Goal: Task Accomplishment & Management: Complete application form

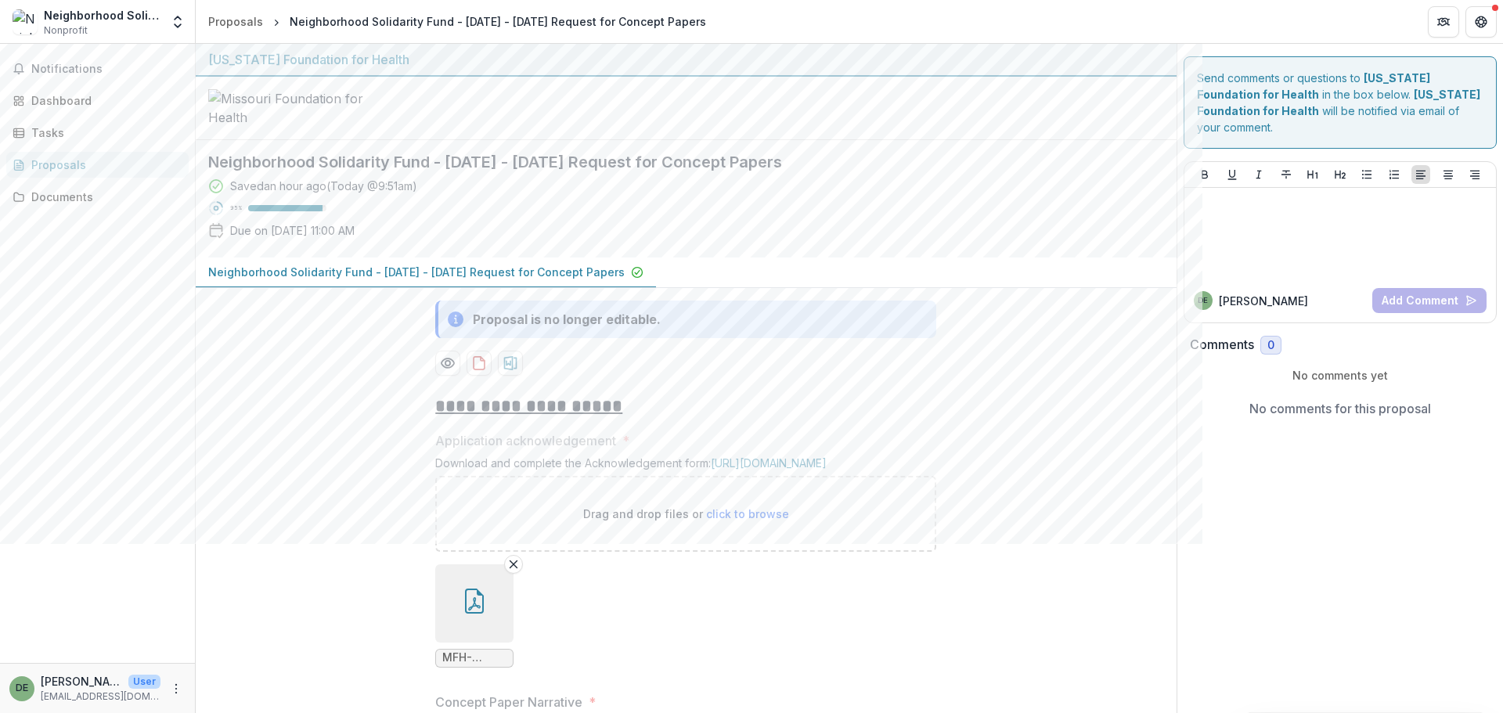
scroll to position [679, 0]
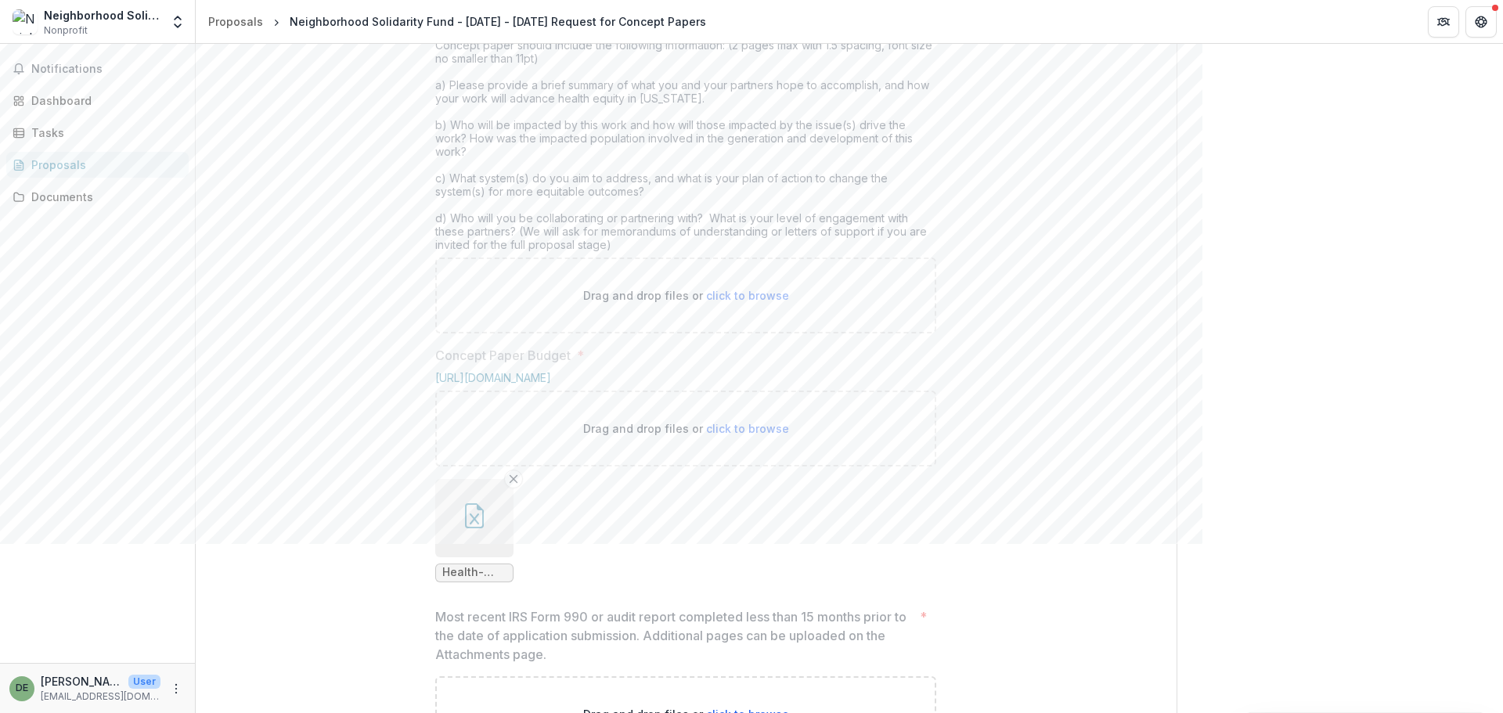
click at [1029, 343] on div "**********" at bounding box center [686, 562] width 981 height 1719
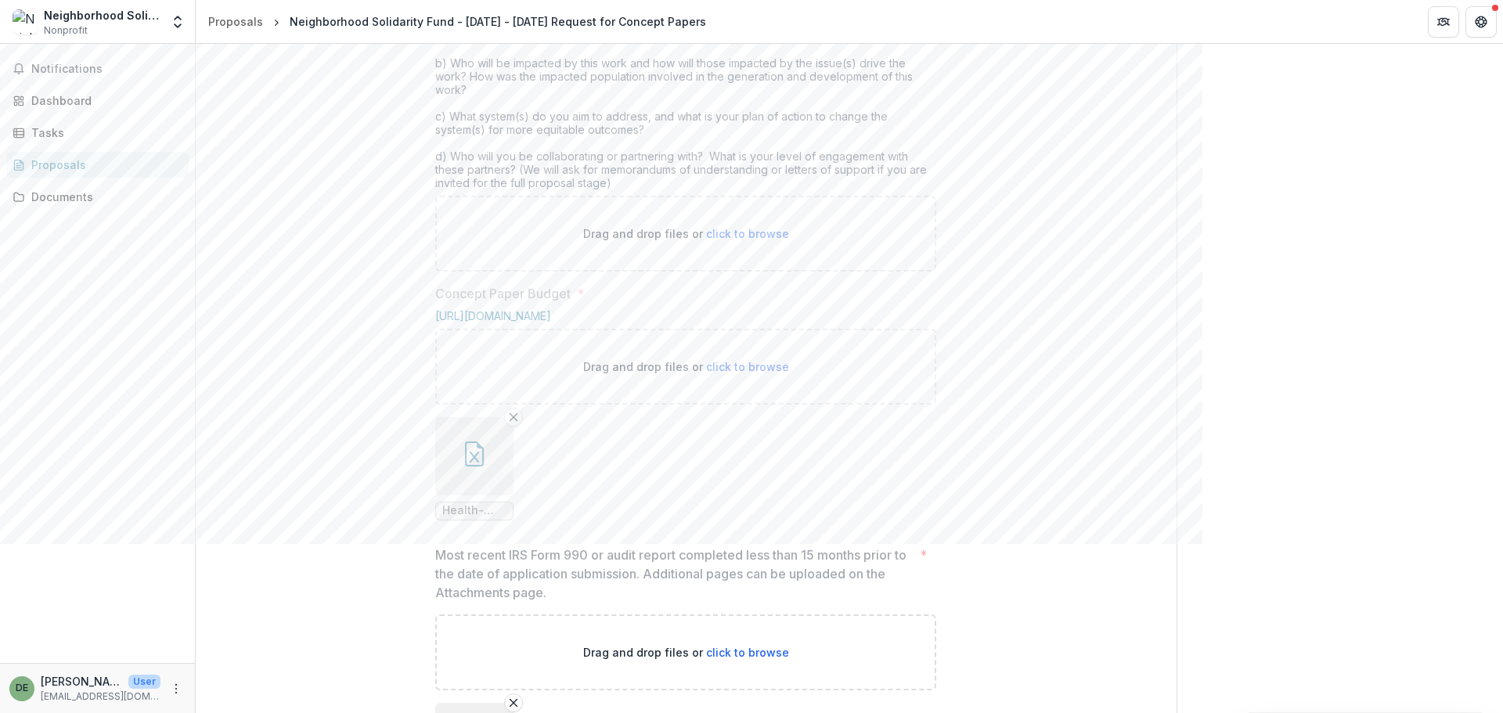
scroll to position [836, 0]
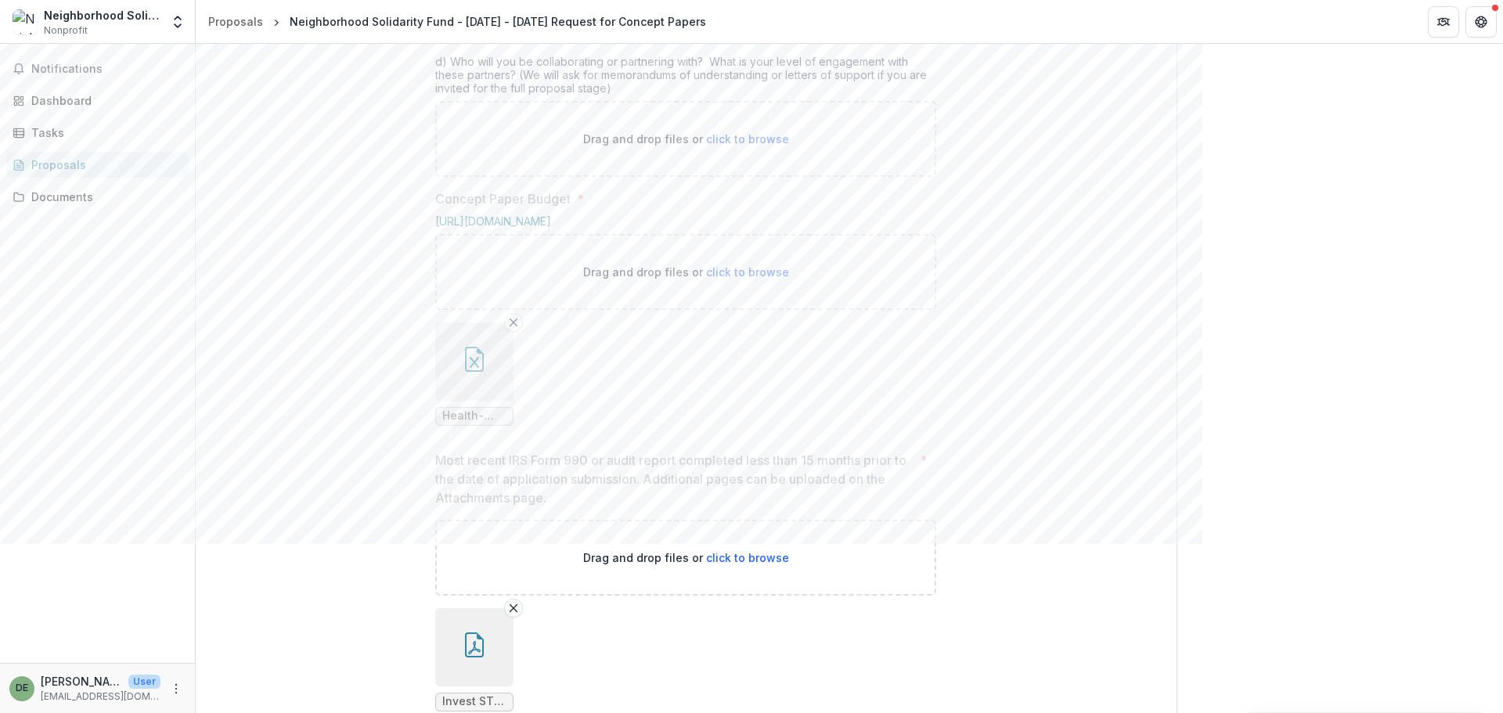
click at [736, 146] on span "click to browse" at bounding box center [747, 138] width 83 height 13
drag, startPoint x: 765, startPoint y: 272, endPoint x: 864, endPoint y: 243, distance: 103.5
click at [765, 146] on span "click to browse" at bounding box center [747, 138] width 83 height 13
click at [759, 146] on span "click to browse" at bounding box center [747, 138] width 83 height 13
click at [1052, 272] on div "**********" at bounding box center [686, 405] width 981 height 1719
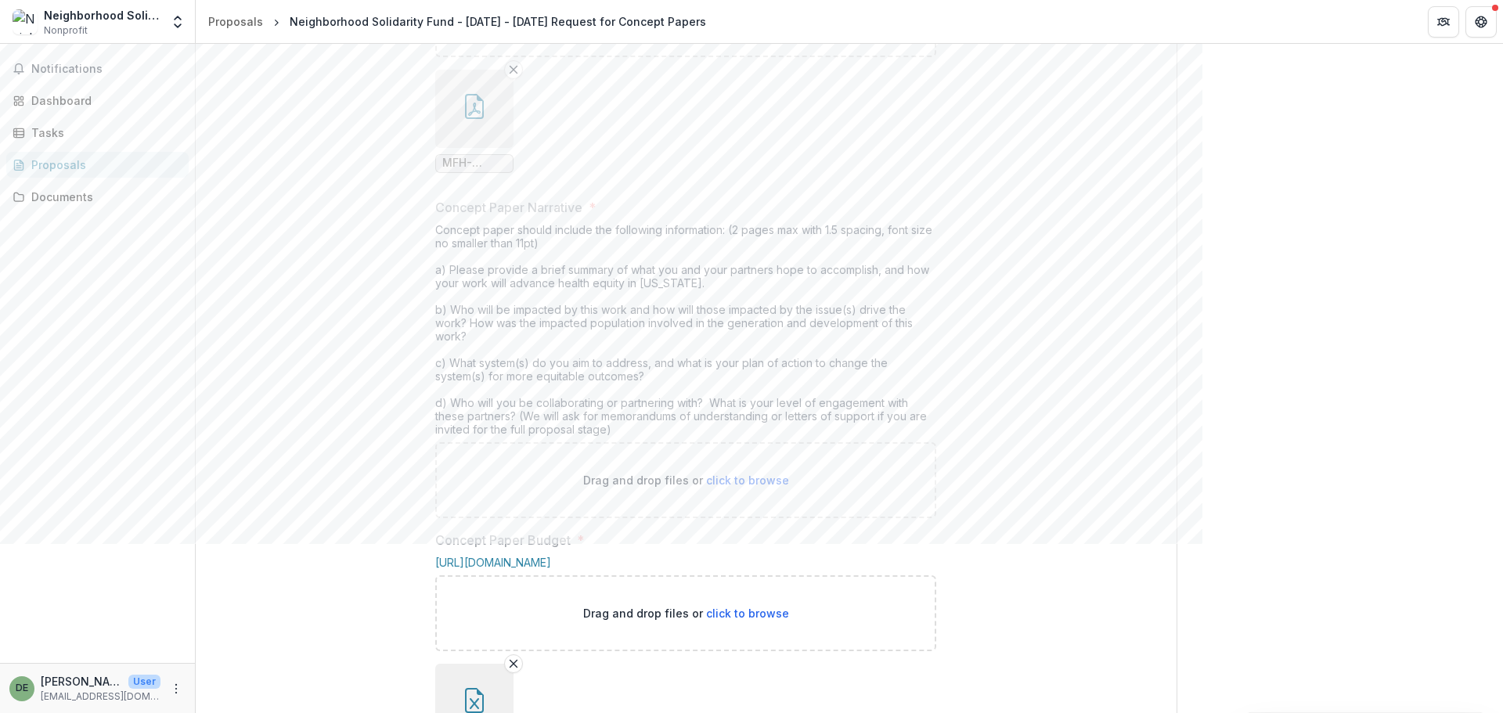
scroll to position [0, 0]
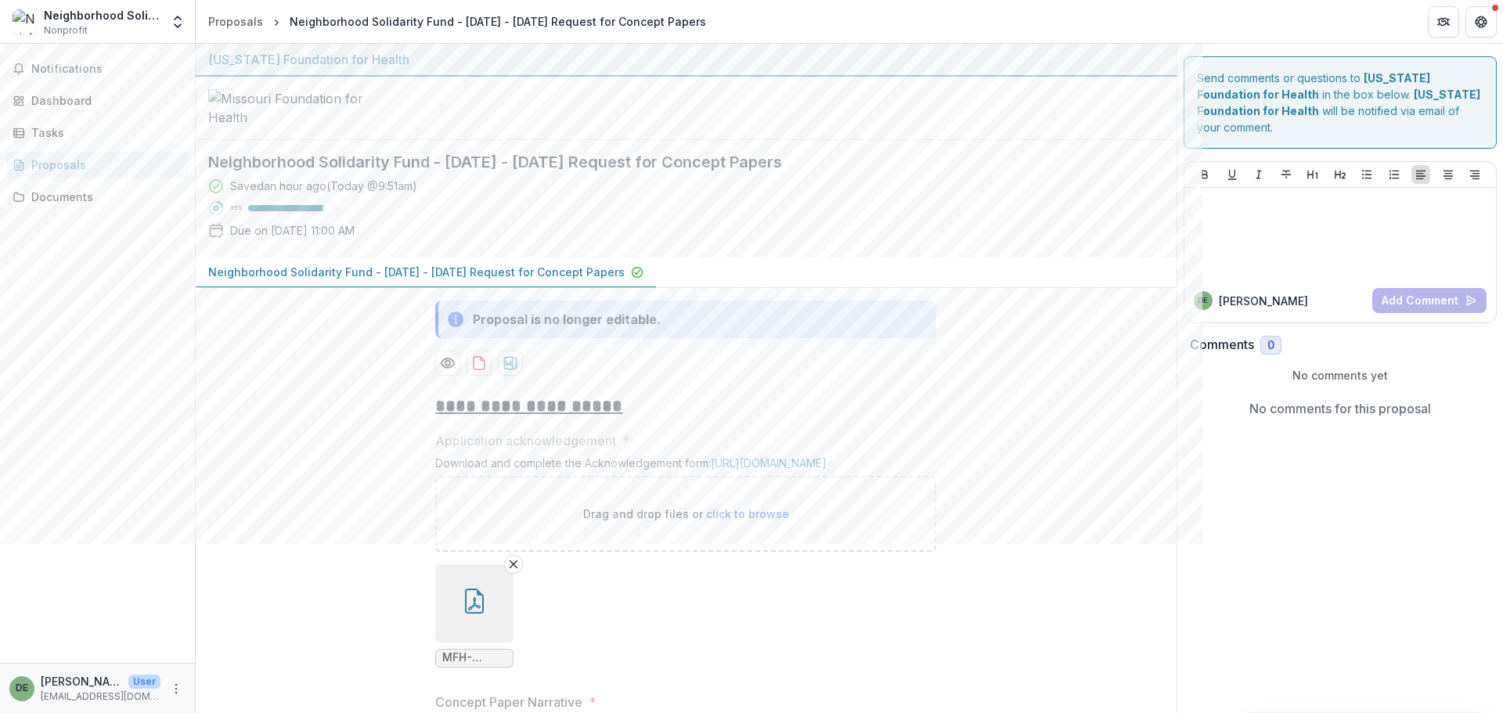
click at [892, 419] on h2 "**********" at bounding box center [685, 406] width 501 height 24
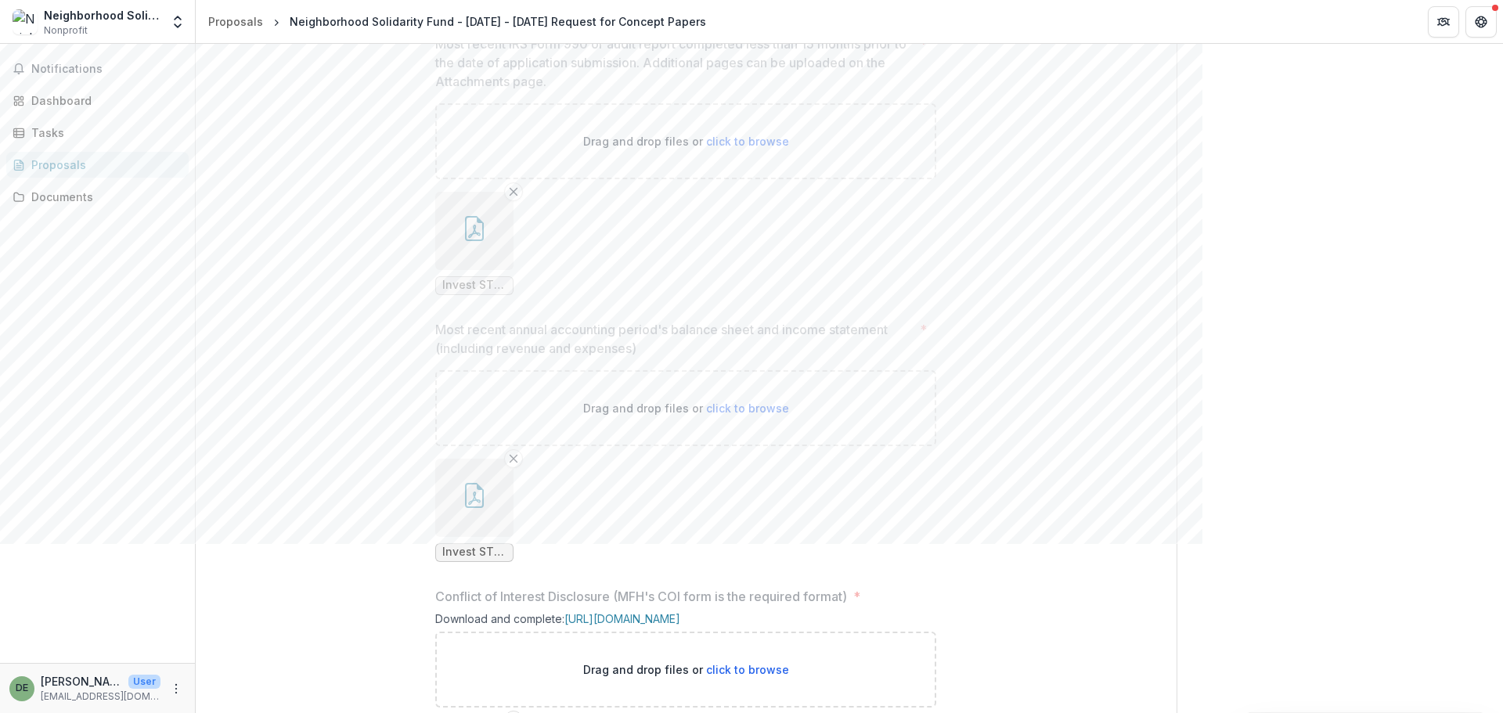
scroll to position [1590, 0]
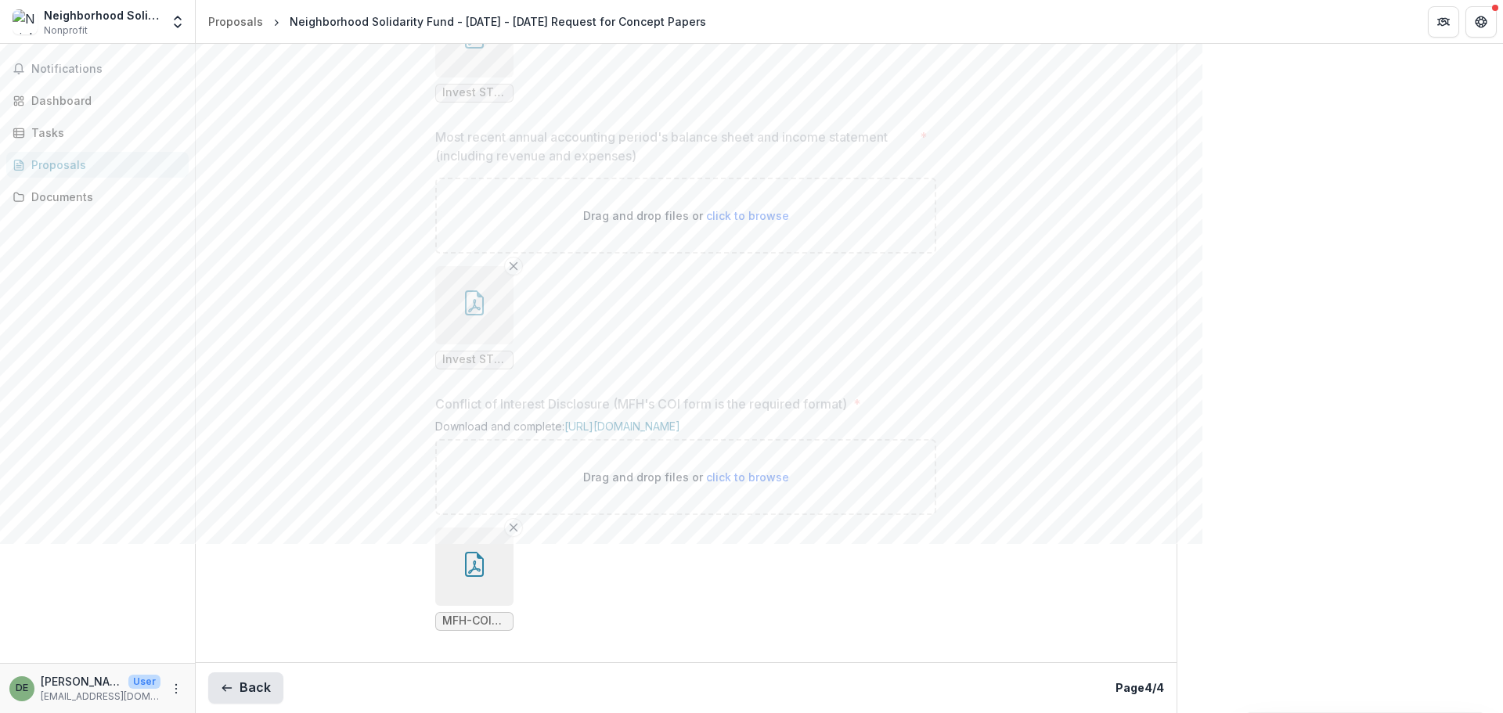
click at [259, 688] on button "Back" at bounding box center [245, 687] width 75 height 31
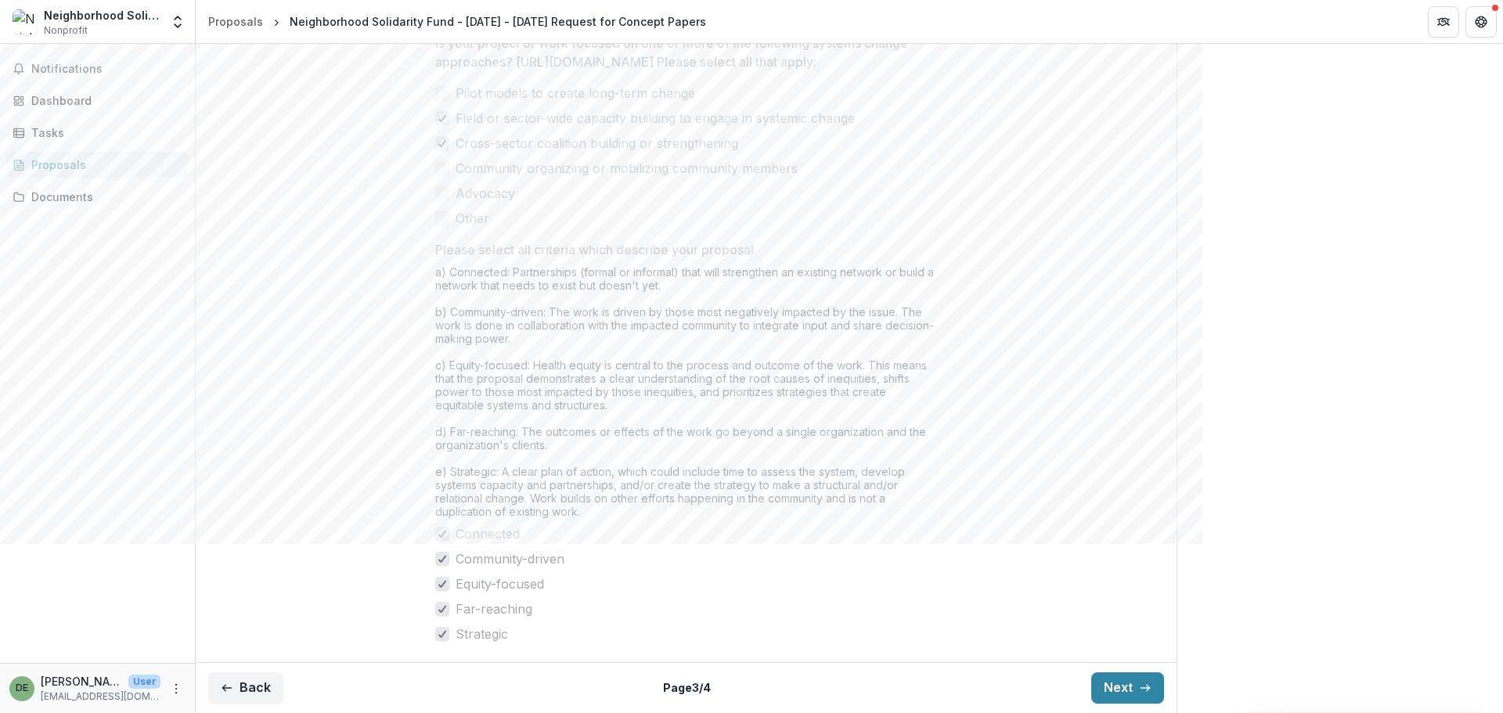
scroll to position [1389, 0]
click at [1121, 696] on button "Next" at bounding box center [1127, 687] width 73 height 31
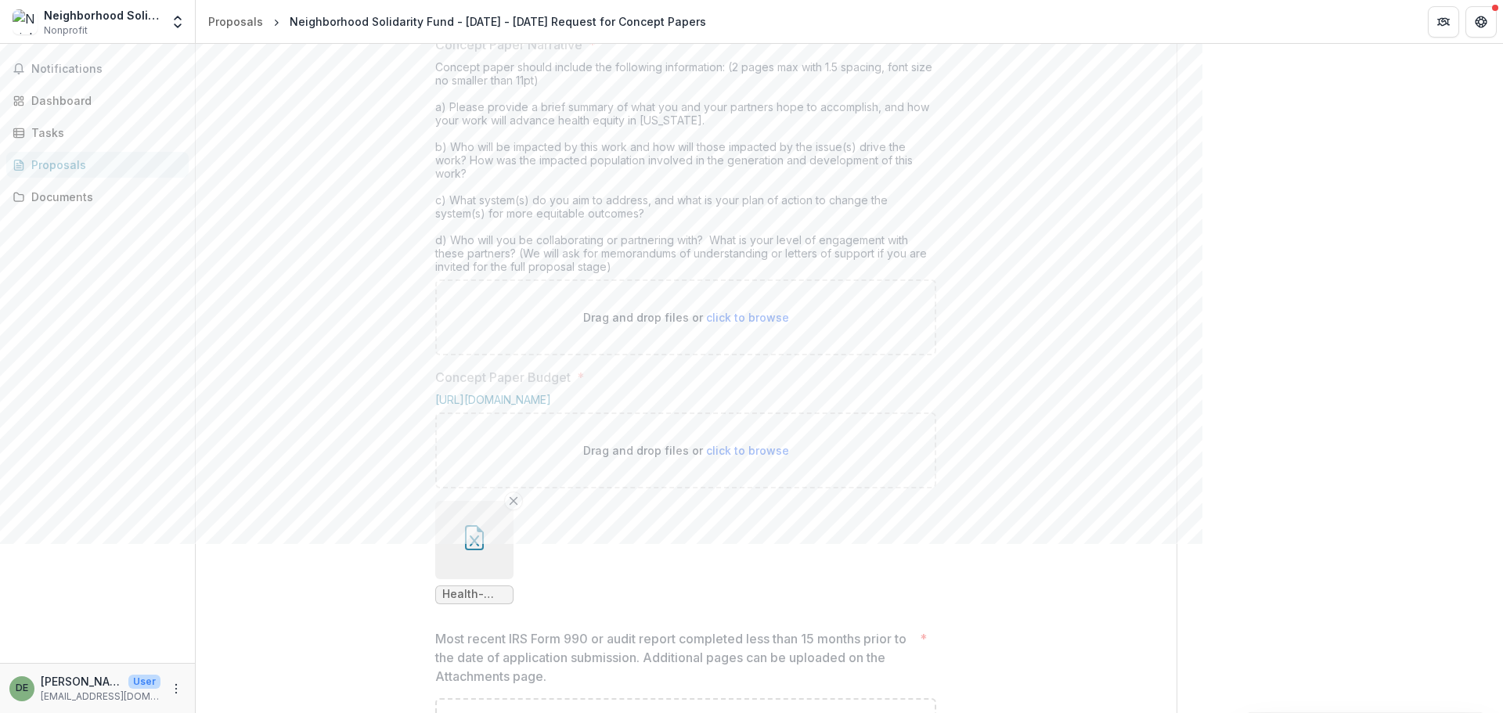
scroll to position [573, 0]
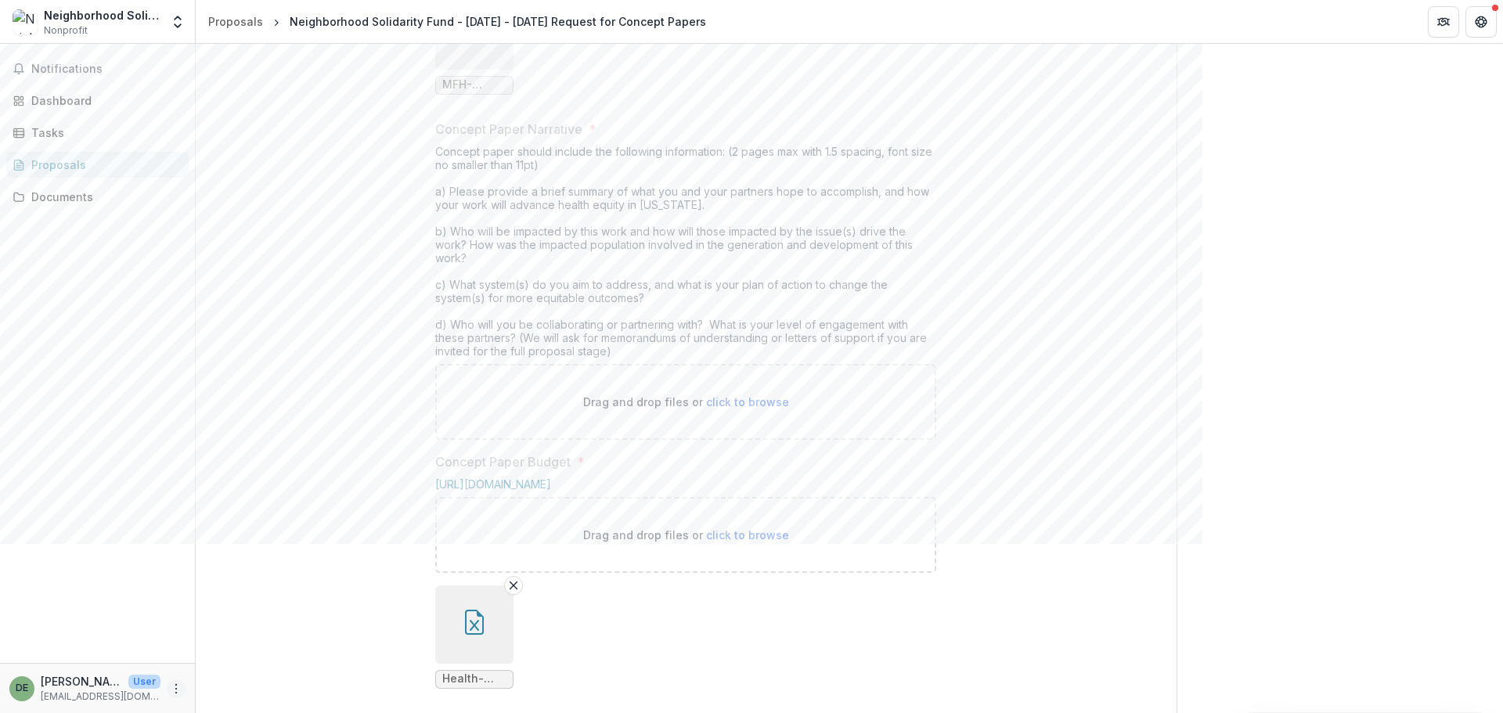
click at [180, 685] on icon "More" at bounding box center [176, 688] width 13 height 13
click at [308, 411] on div "**********" at bounding box center [686, 668] width 981 height 1719
click at [44, 193] on div "Documents" at bounding box center [103, 197] width 145 height 16
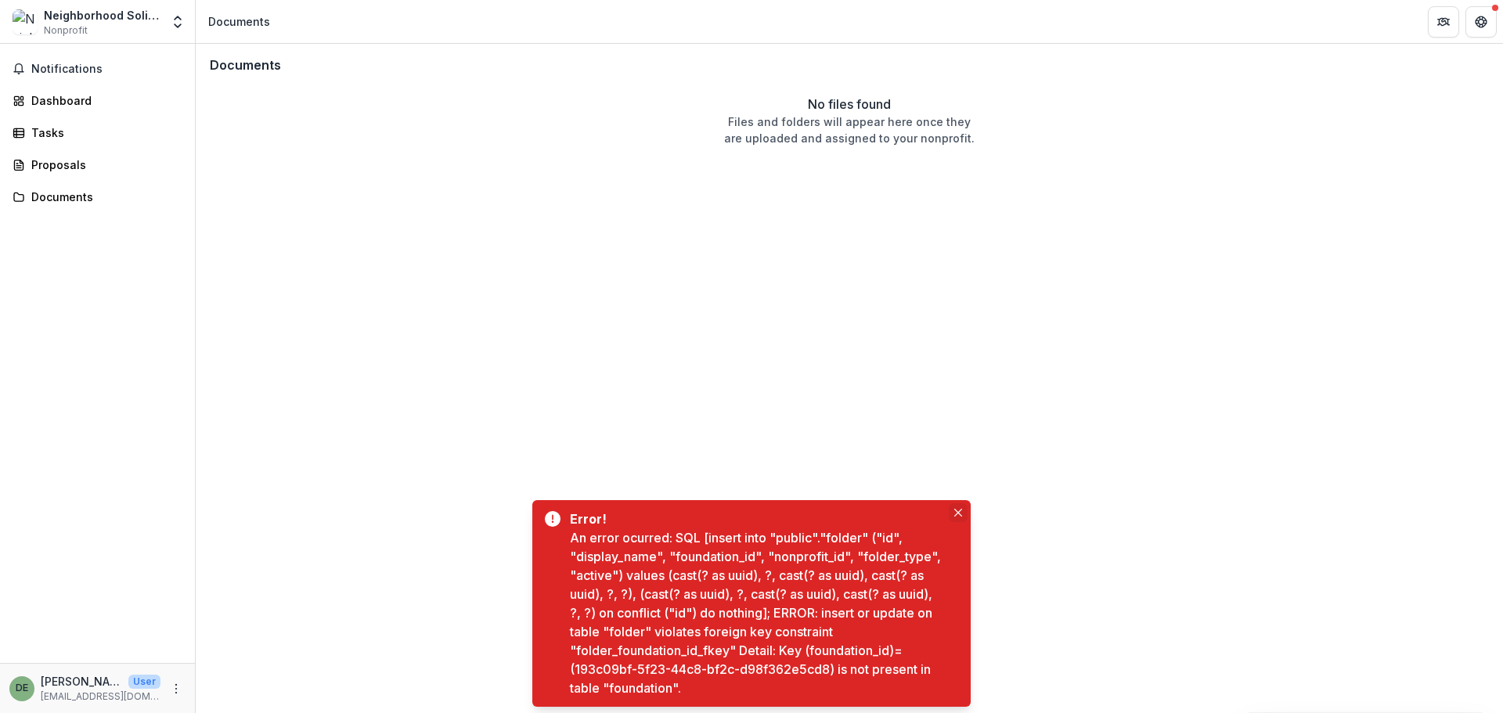
click at [958, 511] on icon "Close" at bounding box center [958, 513] width 8 height 8
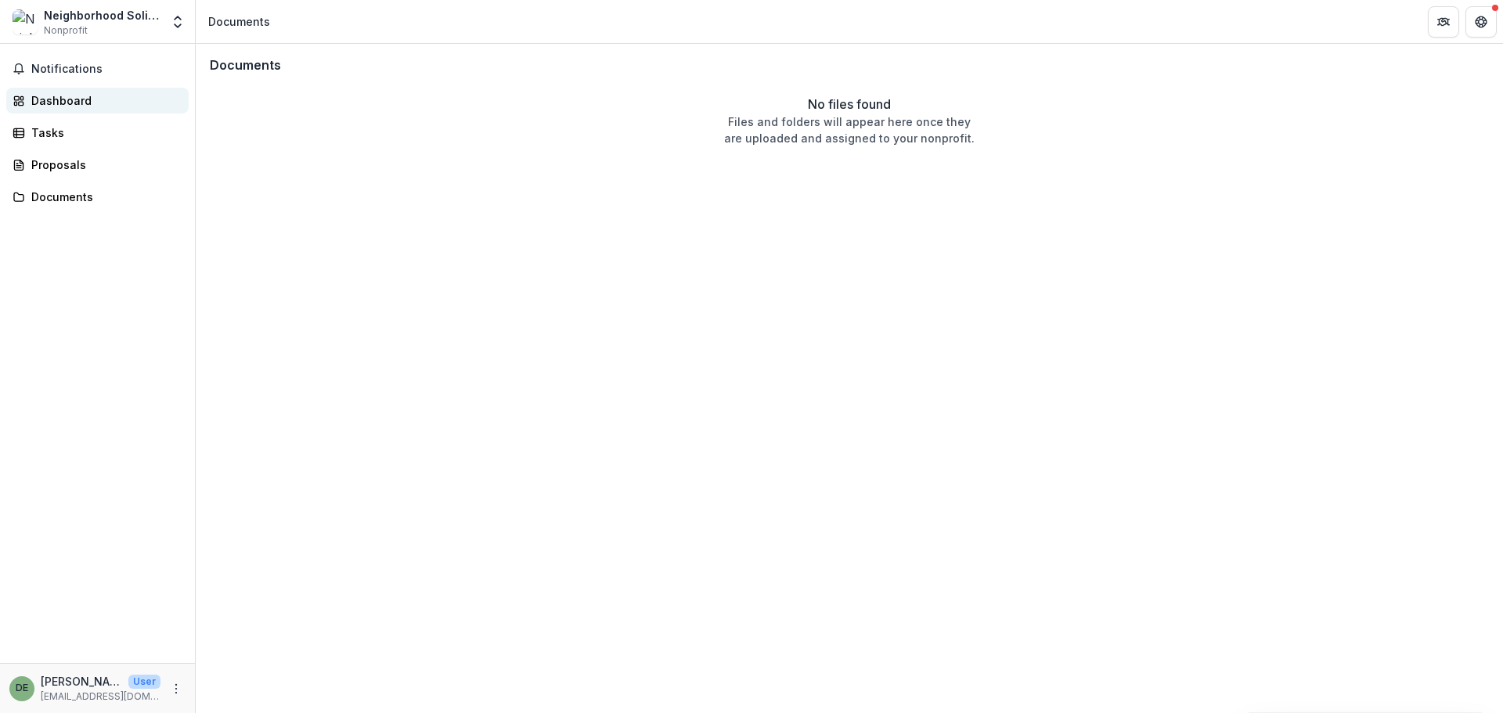
click at [51, 99] on div "Dashboard" at bounding box center [103, 100] width 145 height 16
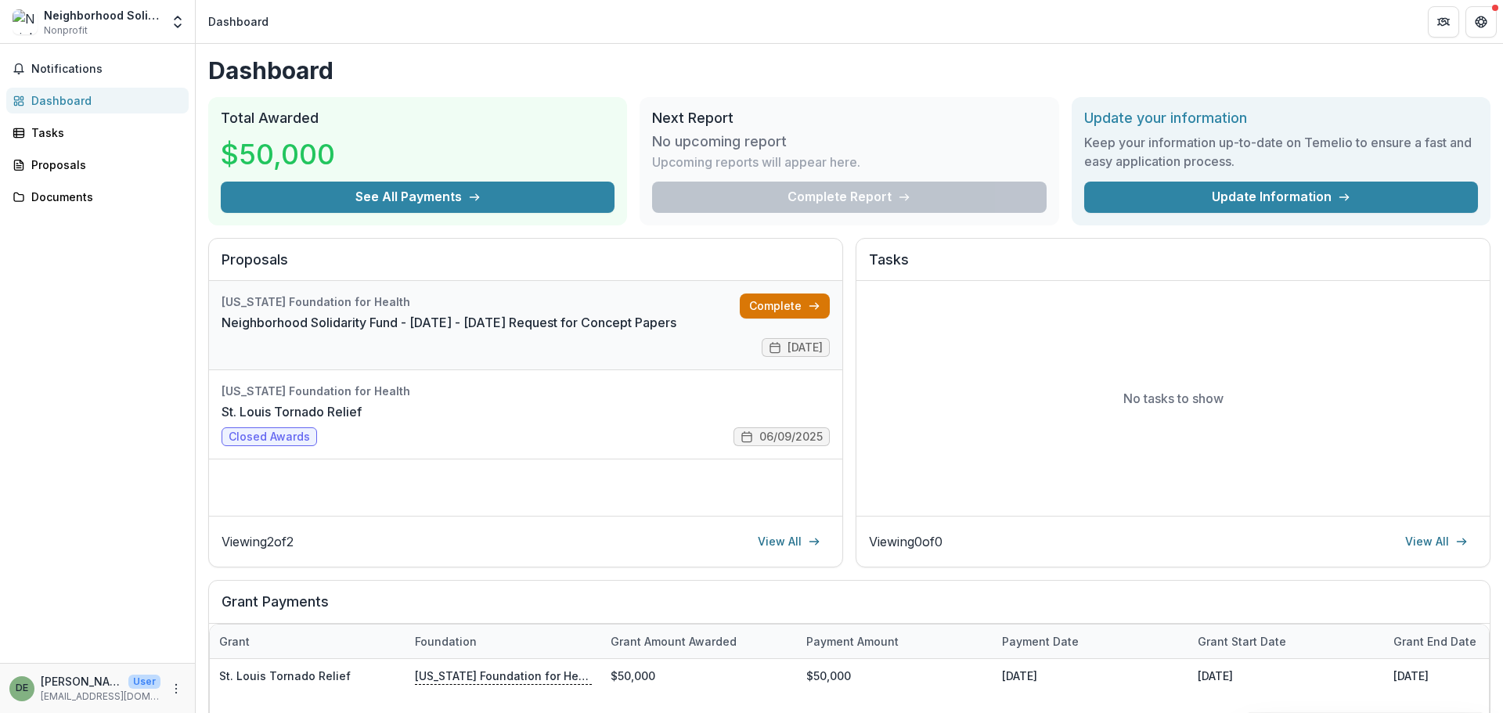
click at [783, 309] on link "Complete" at bounding box center [785, 305] width 90 height 25
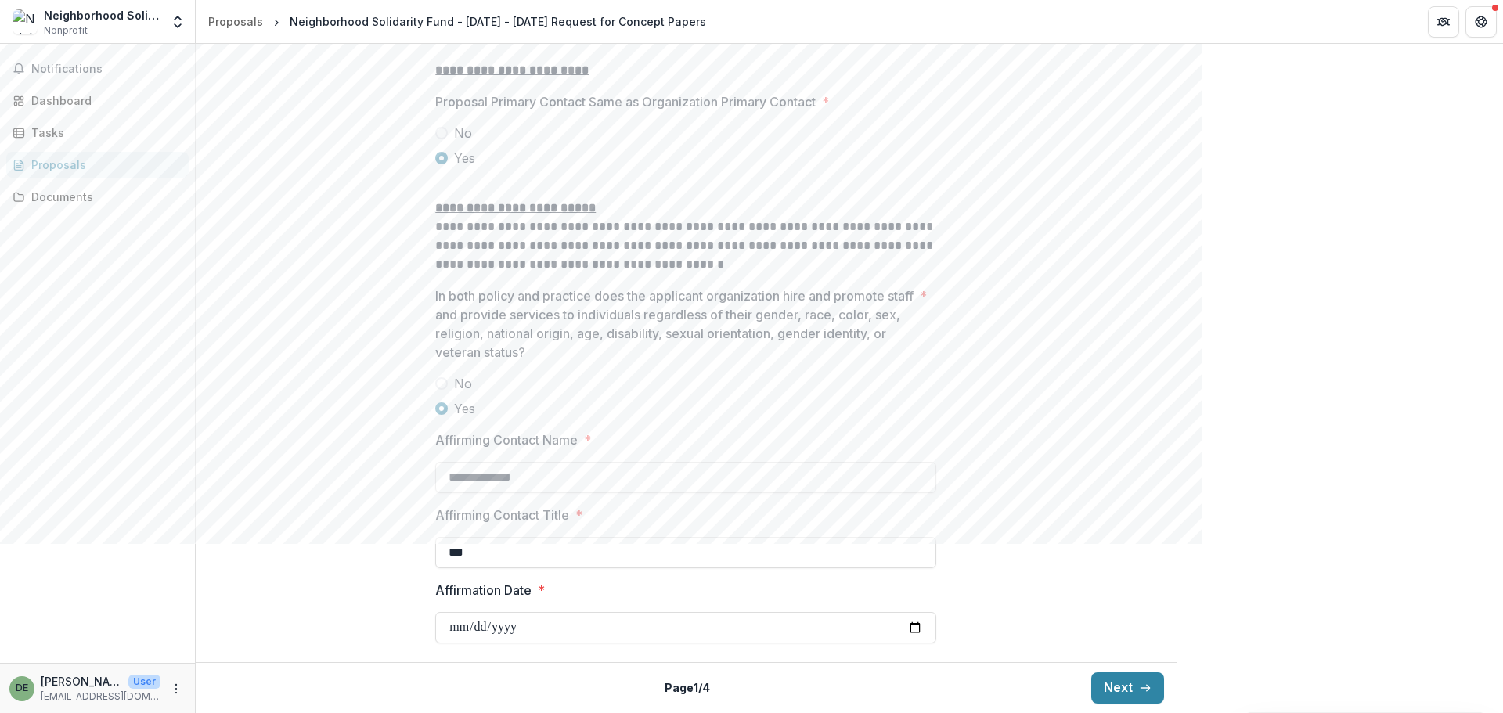
scroll to position [2040, 0]
click at [1110, 689] on button "Next" at bounding box center [1127, 687] width 73 height 31
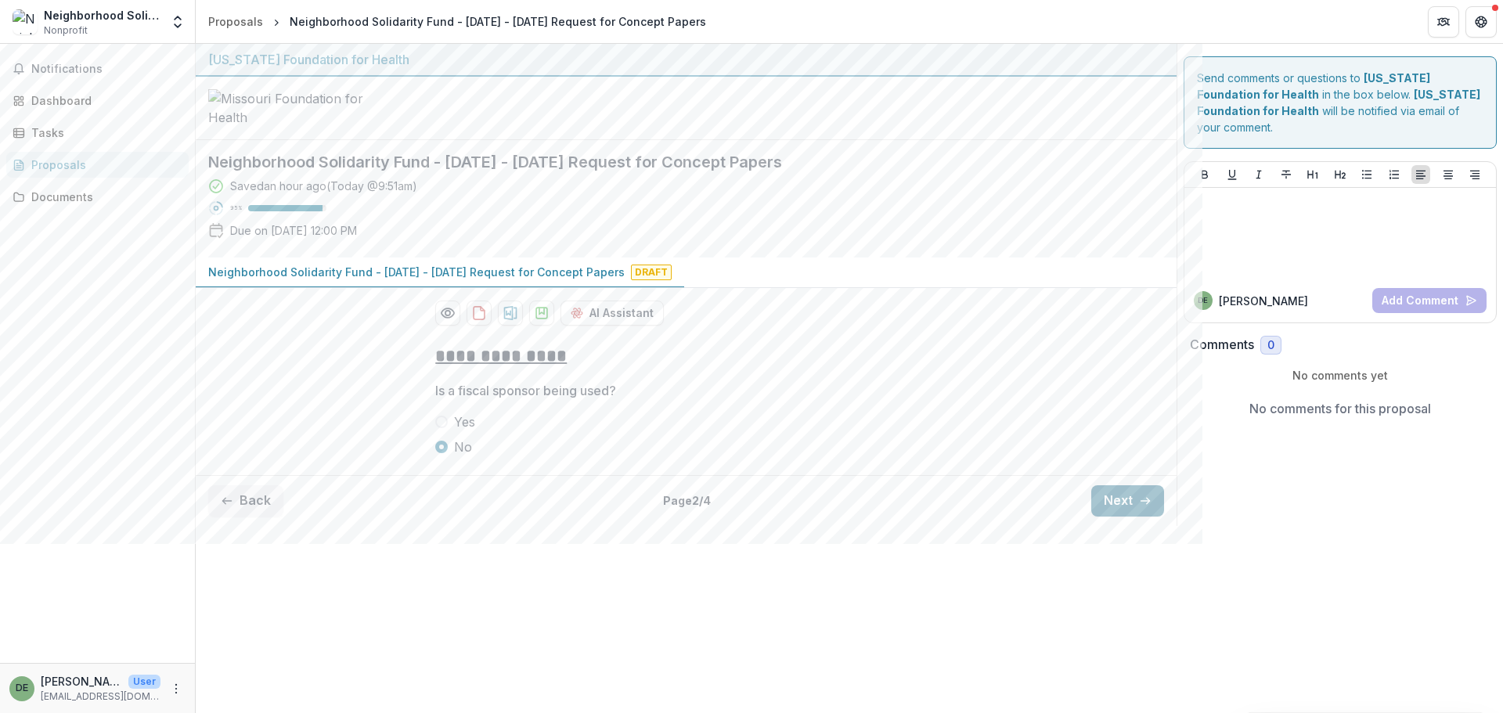
scroll to position [0, 0]
click at [1132, 517] on button "Next" at bounding box center [1127, 500] width 73 height 31
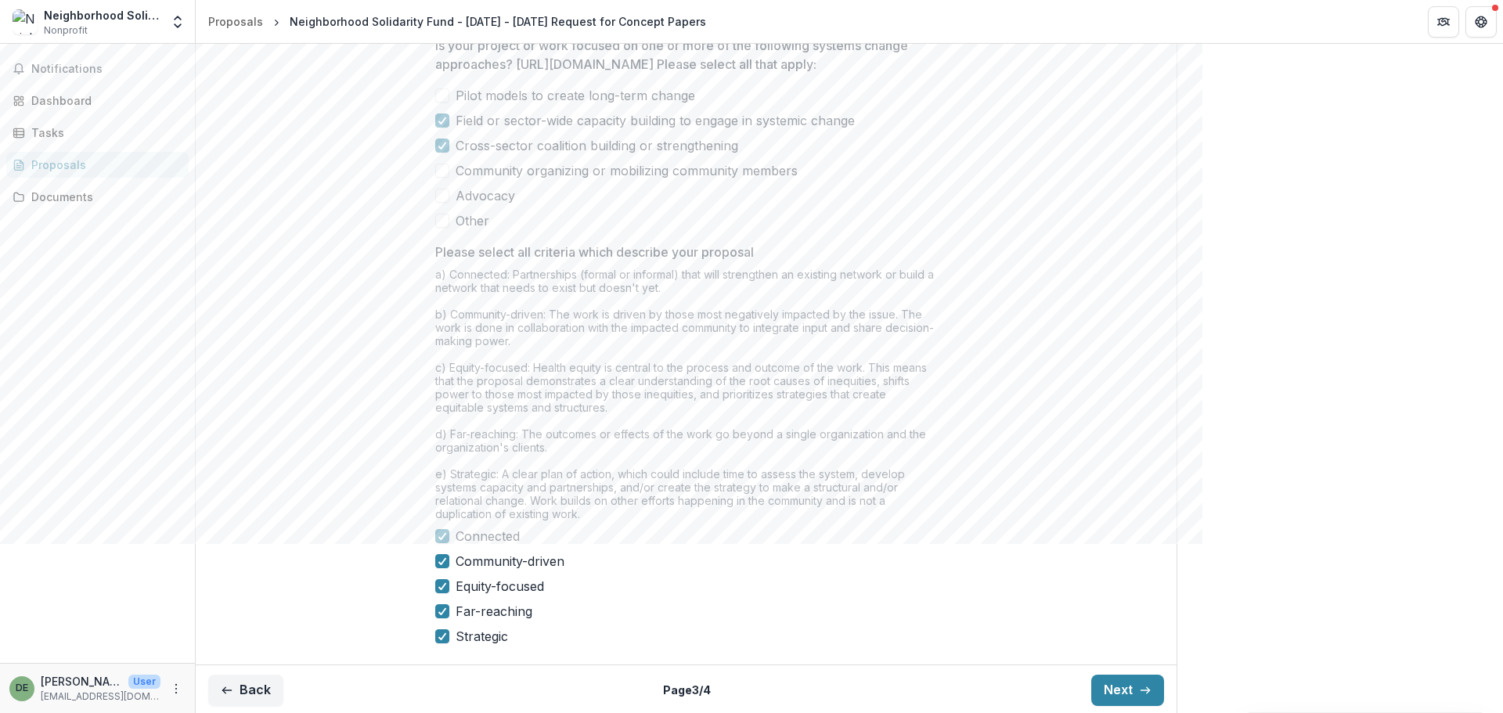
scroll to position [1339, 0]
click at [1122, 689] on button "Next" at bounding box center [1127, 687] width 73 height 31
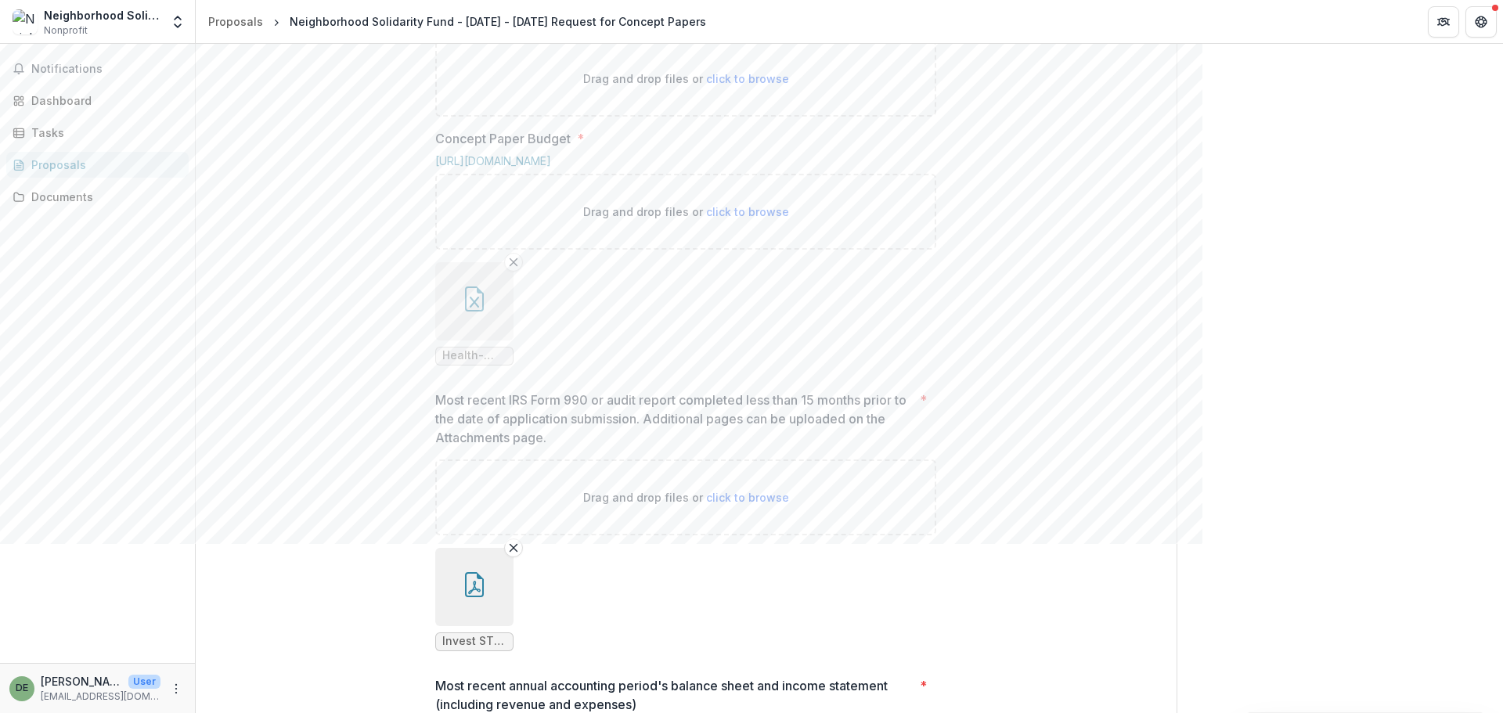
scroll to position [679, 0]
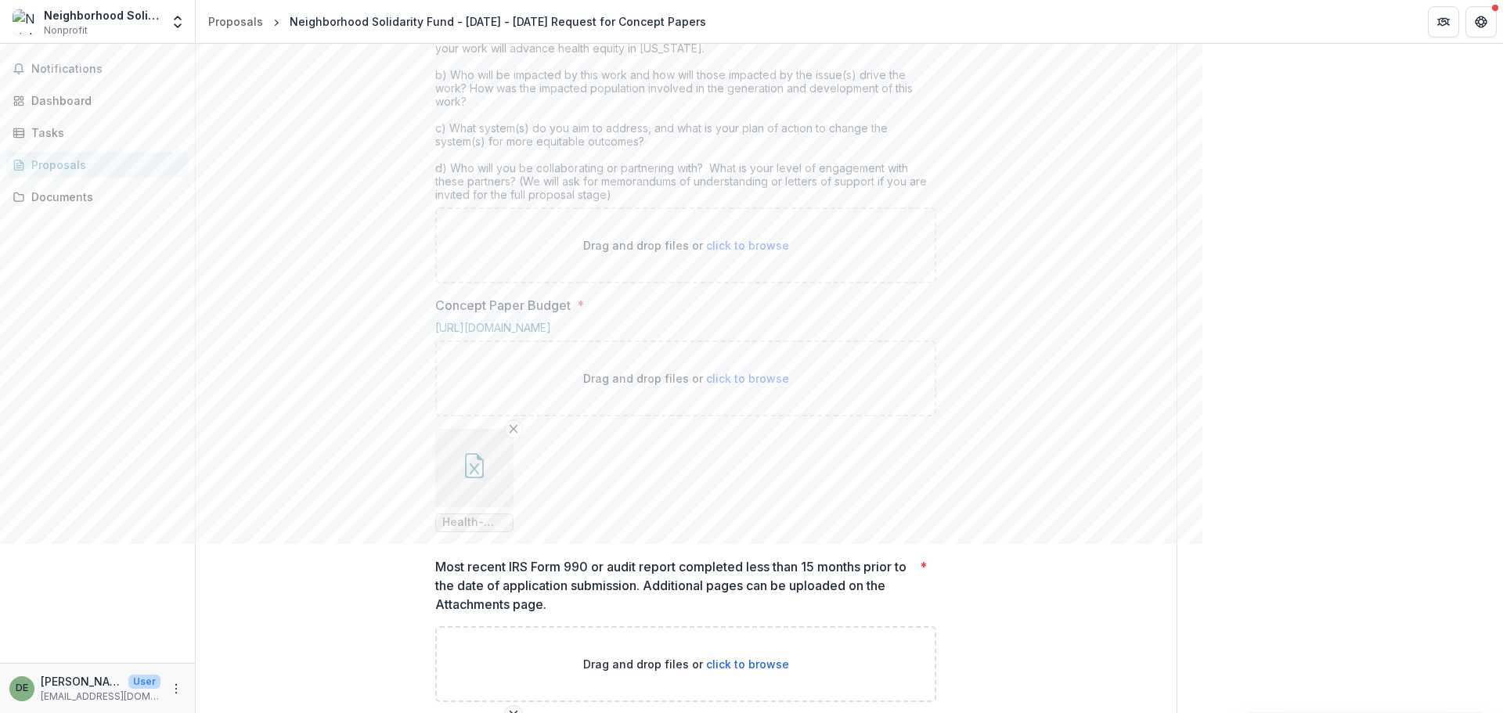
click at [722, 252] on span "click to browse" at bounding box center [747, 245] width 83 height 13
type input "**********"
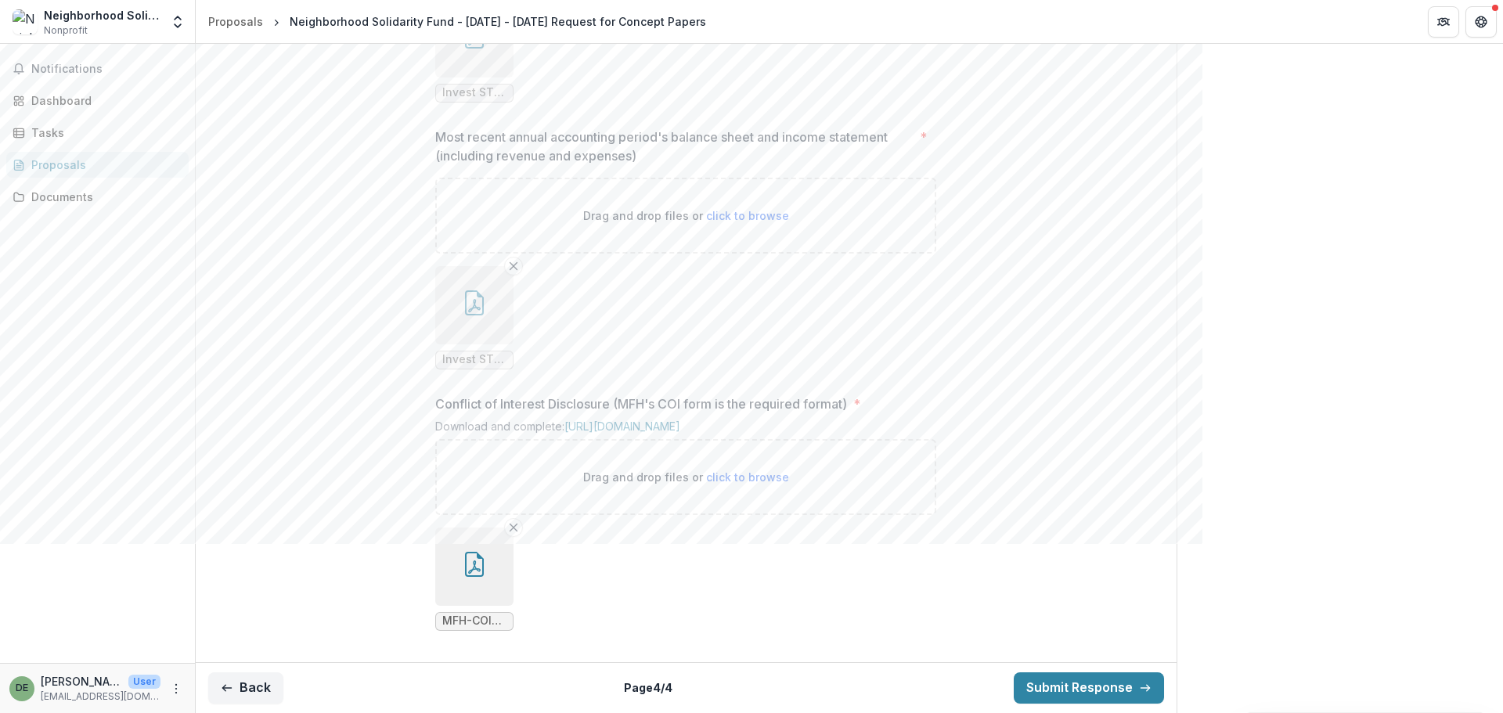
scroll to position [1669, 0]
click at [1072, 692] on button "Submit Response" at bounding box center [1088, 687] width 150 height 31
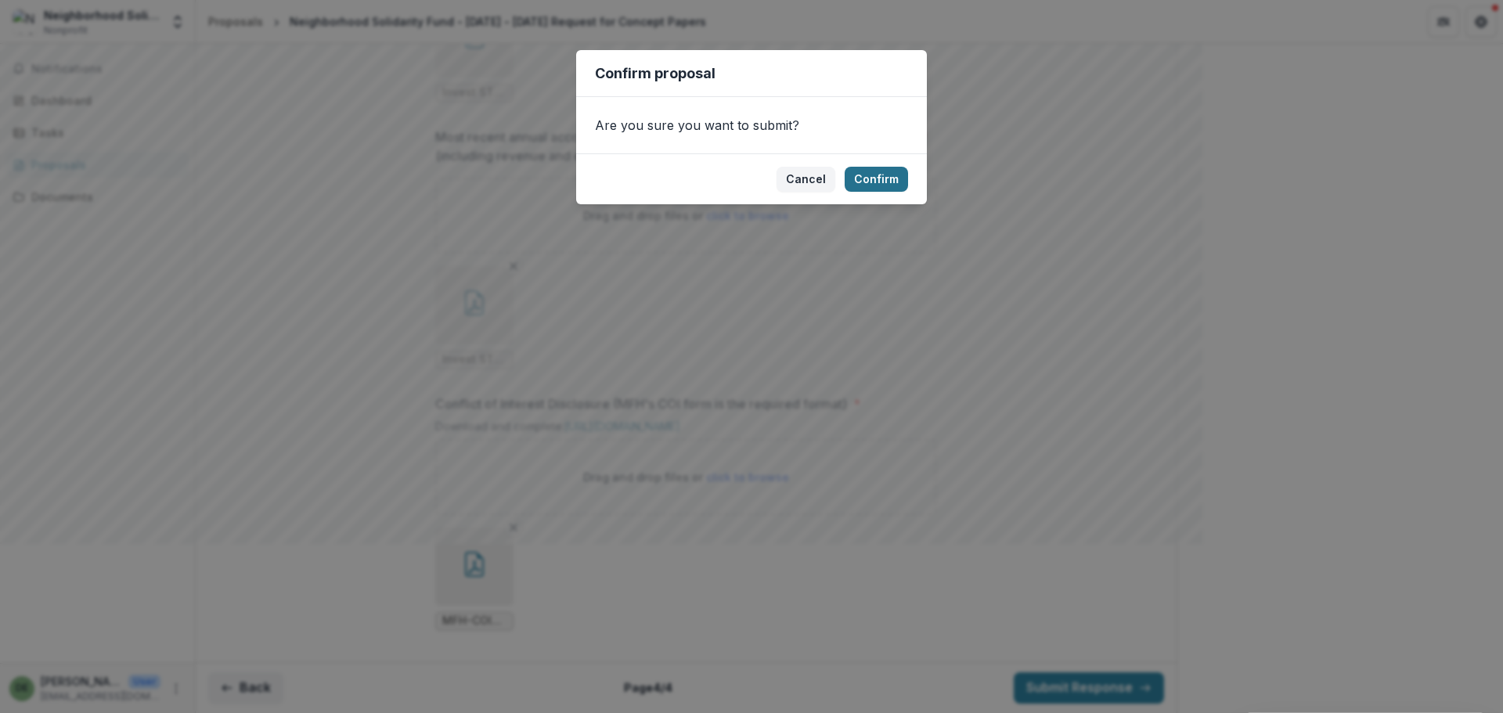
click at [887, 178] on button "Confirm" at bounding box center [875, 179] width 63 height 25
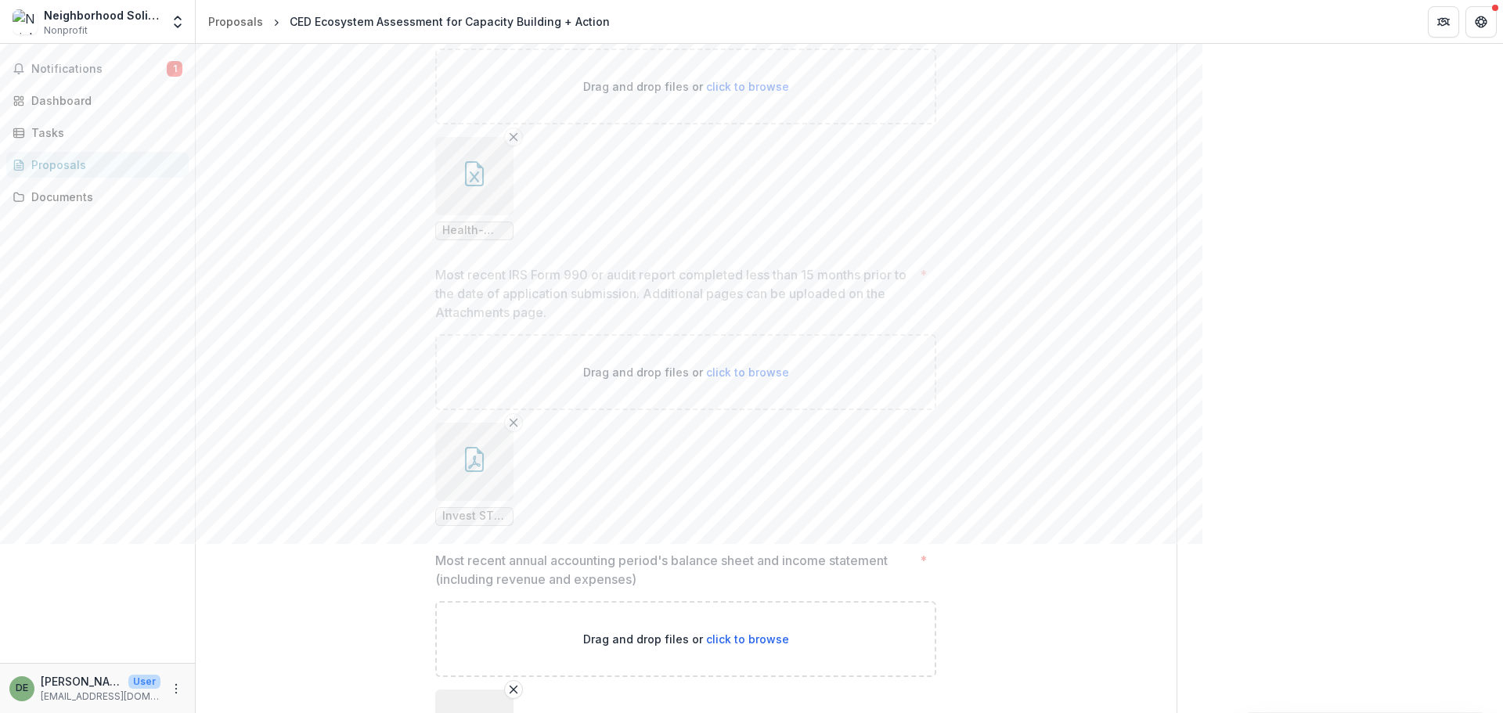
scroll to position [779, 0]
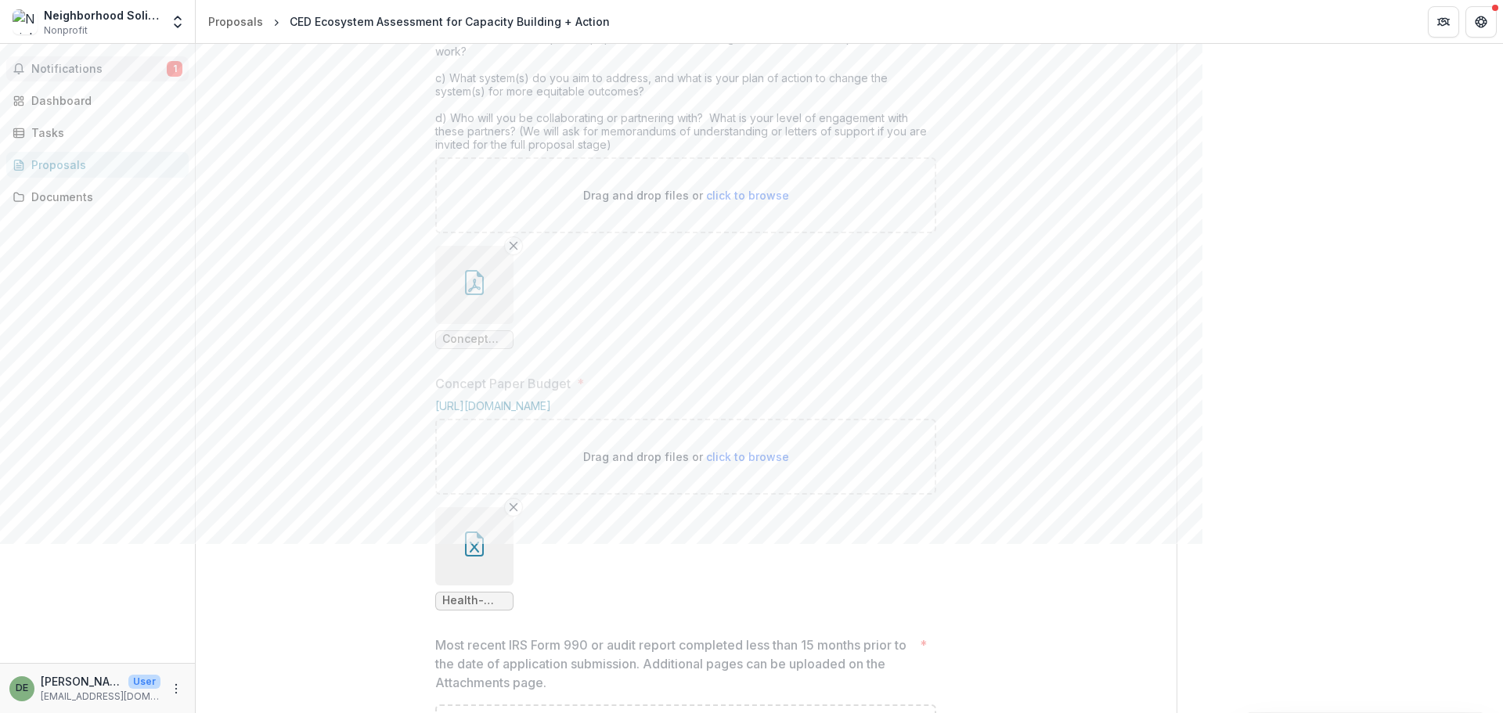
click at [95, 65] on span "Notifications" at bounding box center [98, 69] width 135 height 13
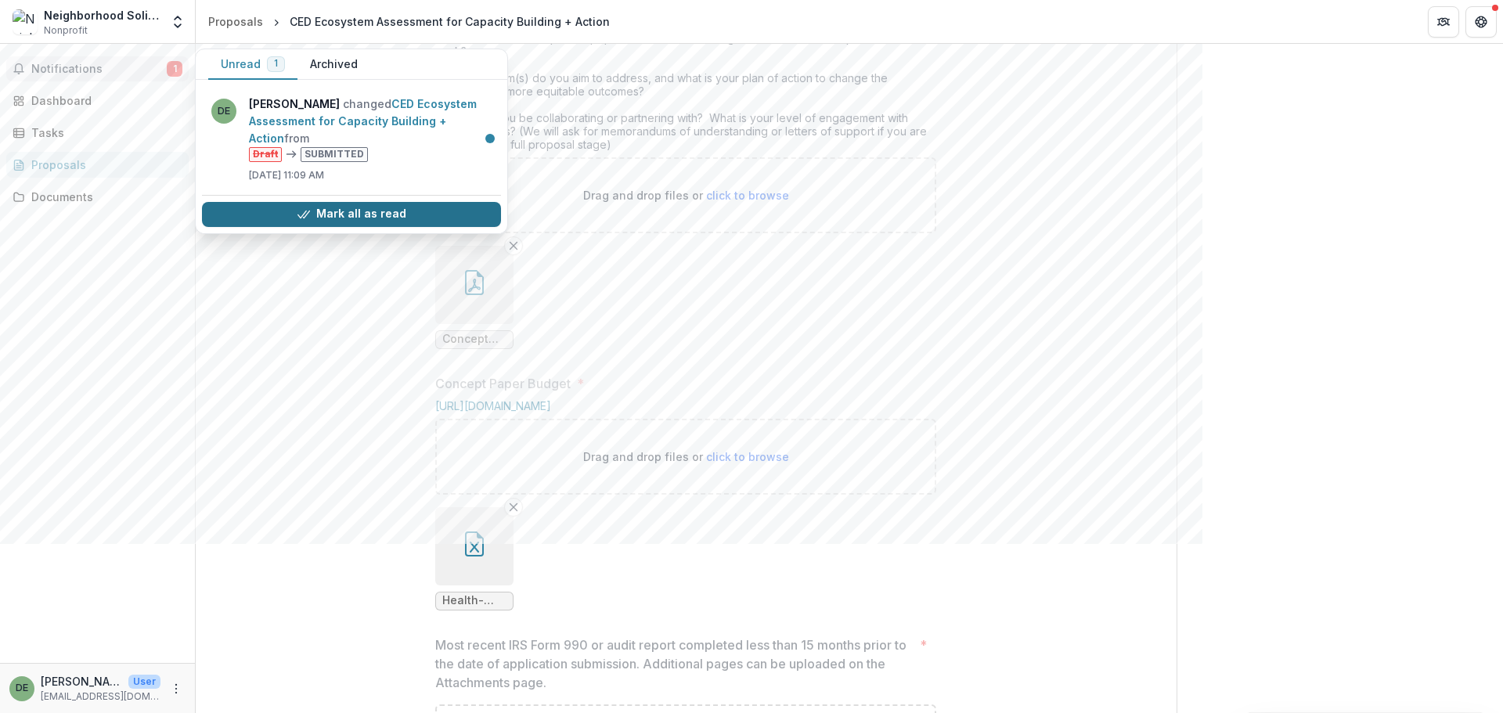
click at [434, 211] on button "Mark all as read" at bounding box center [351, 214] width 299 height 25
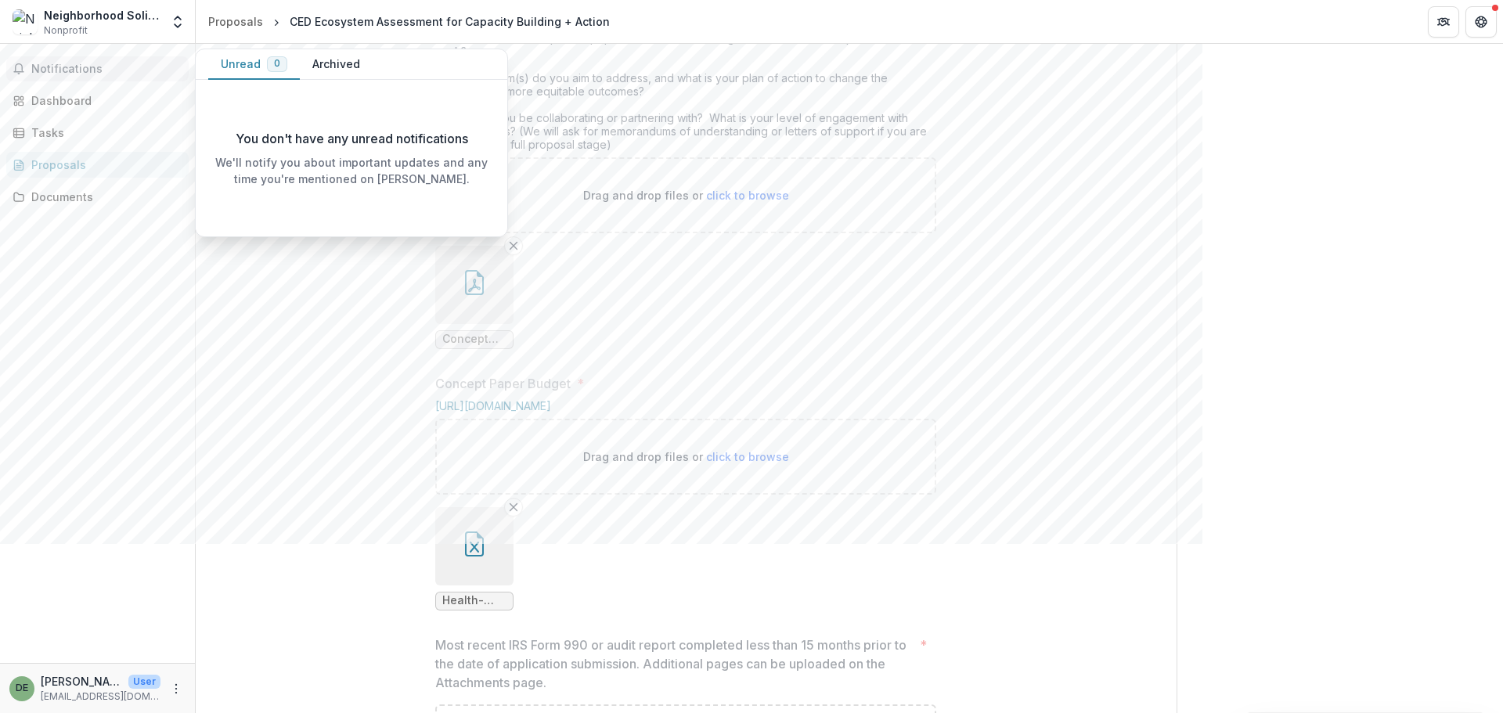
click at [377, 330] on div "**********" at bounding box center [686, 525] width 981 height 1847
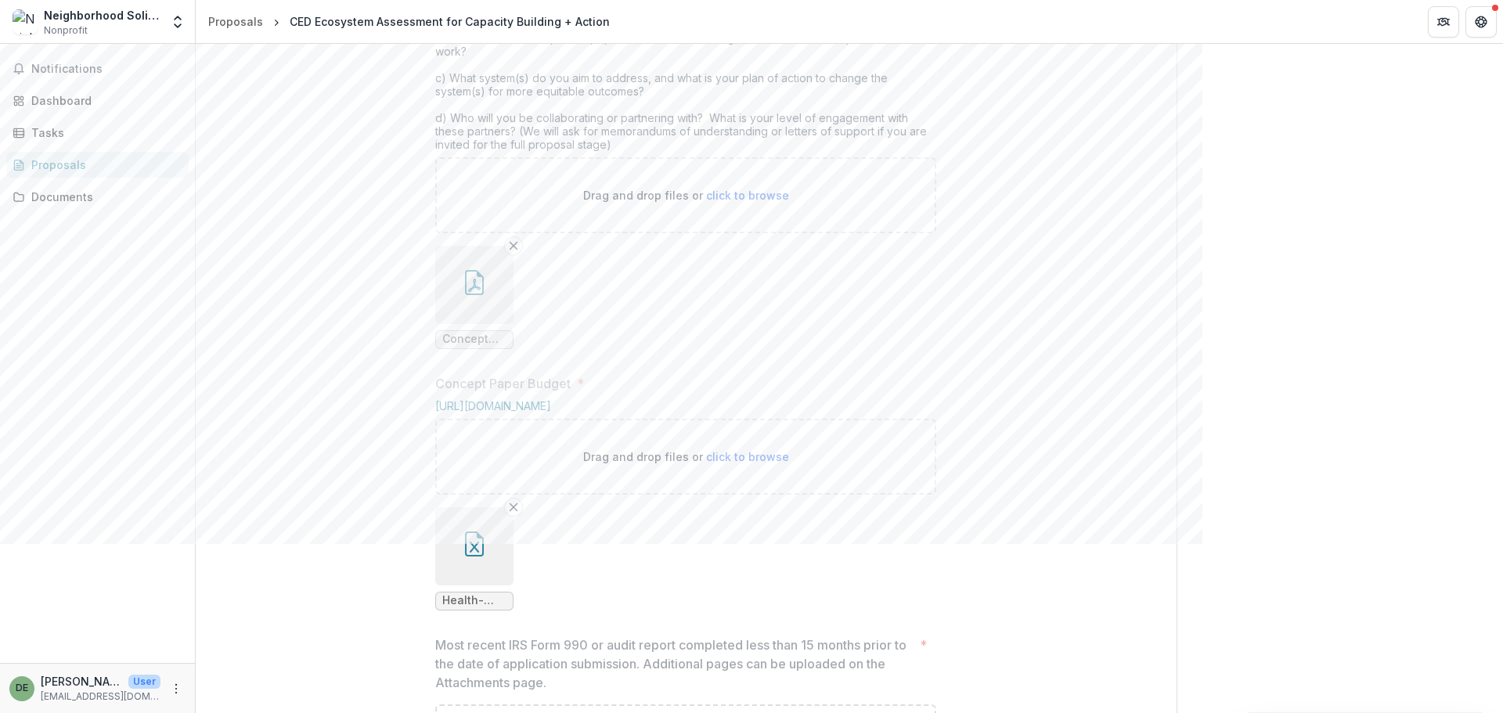
click at [1373, 193] on div "Send comments or questions to [US_STATE] Foundation for Health in the box below…" at bounding box center [1339, 385] width 327 height 2242
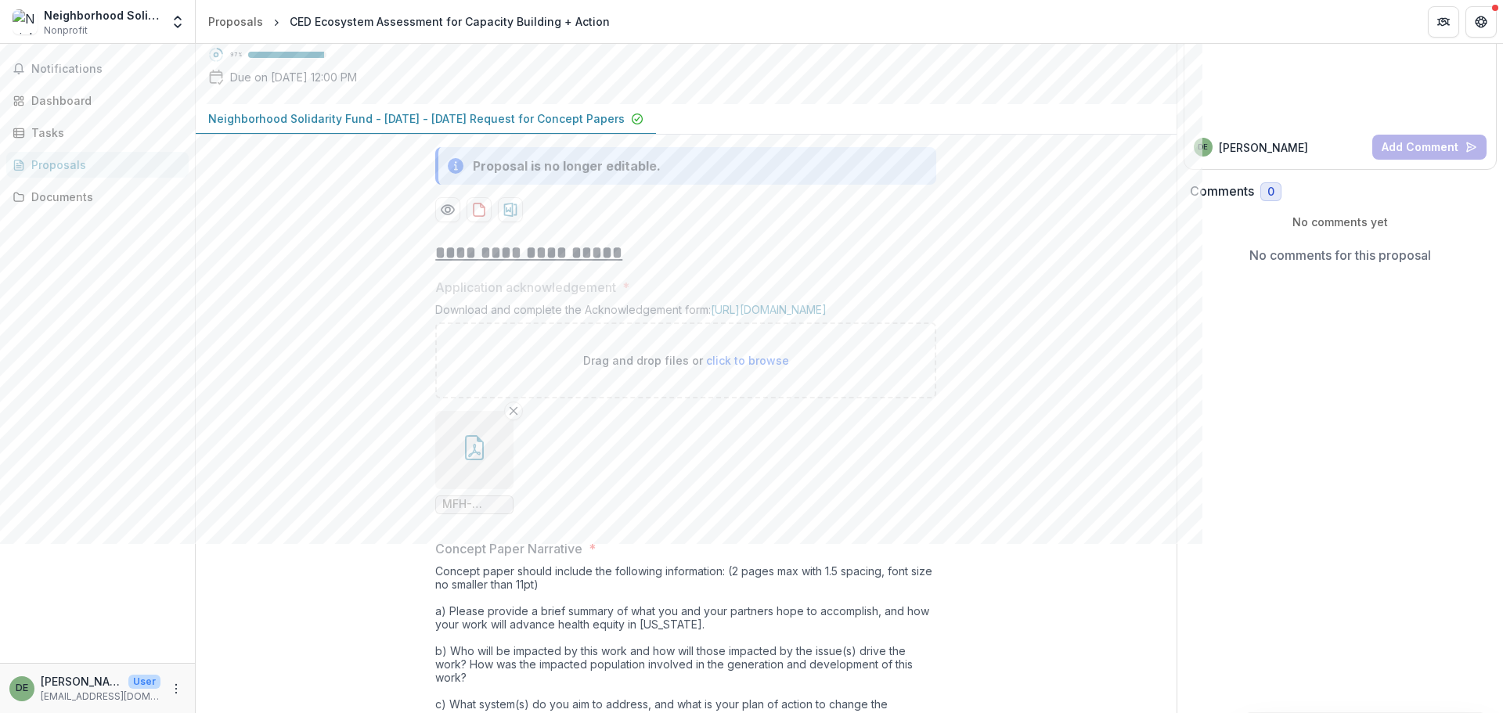
scroll to position [0, 0]
